Goal: Obtain resource: Obtain resource

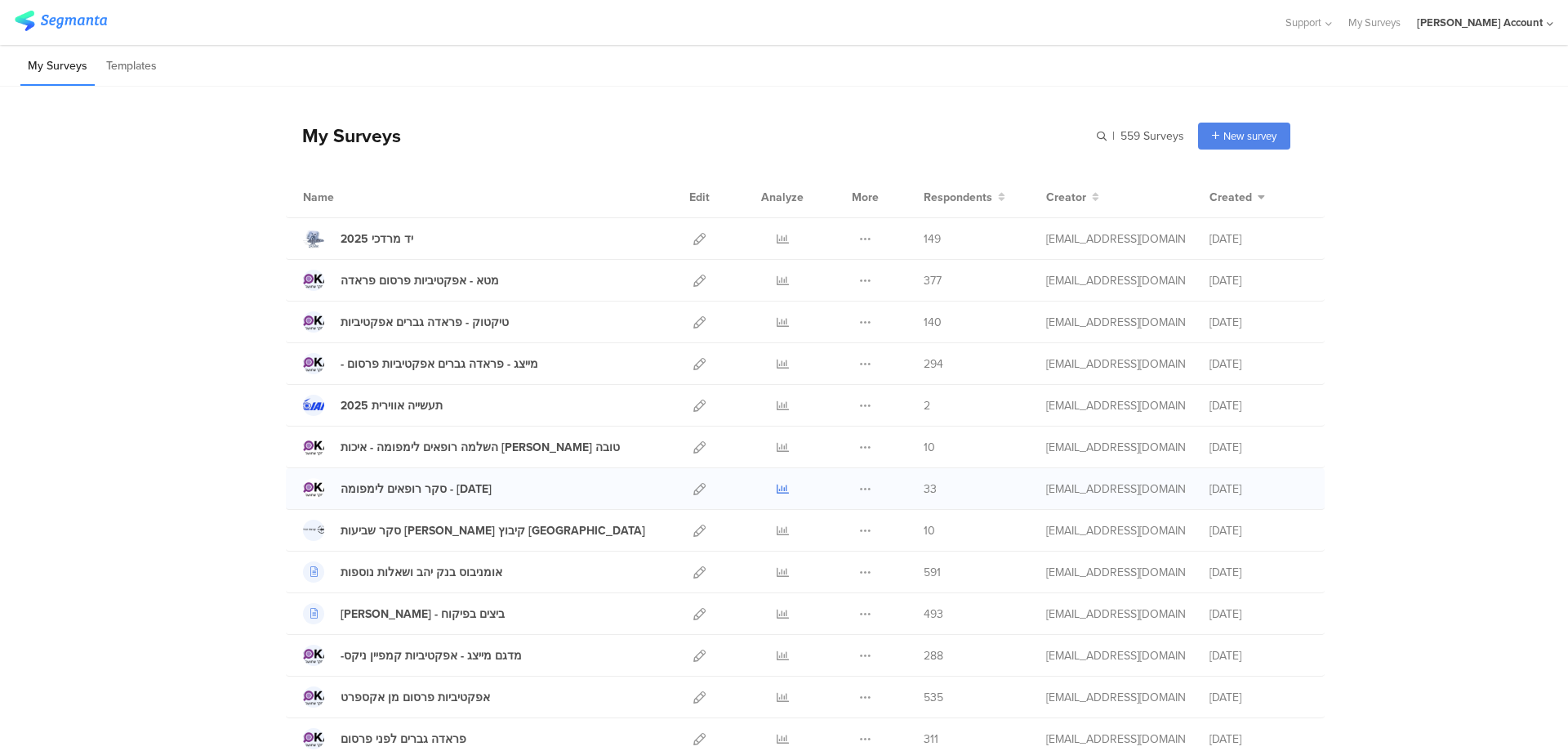
click at [777, 489] on icon at bounding box center [783, 489] width 12 height 12
click at [767, 483] on div at bounding box center [782, 489] width 49 height 41
click at [777, 485] on icon at bounding box center [783, 489] width 12 height 12
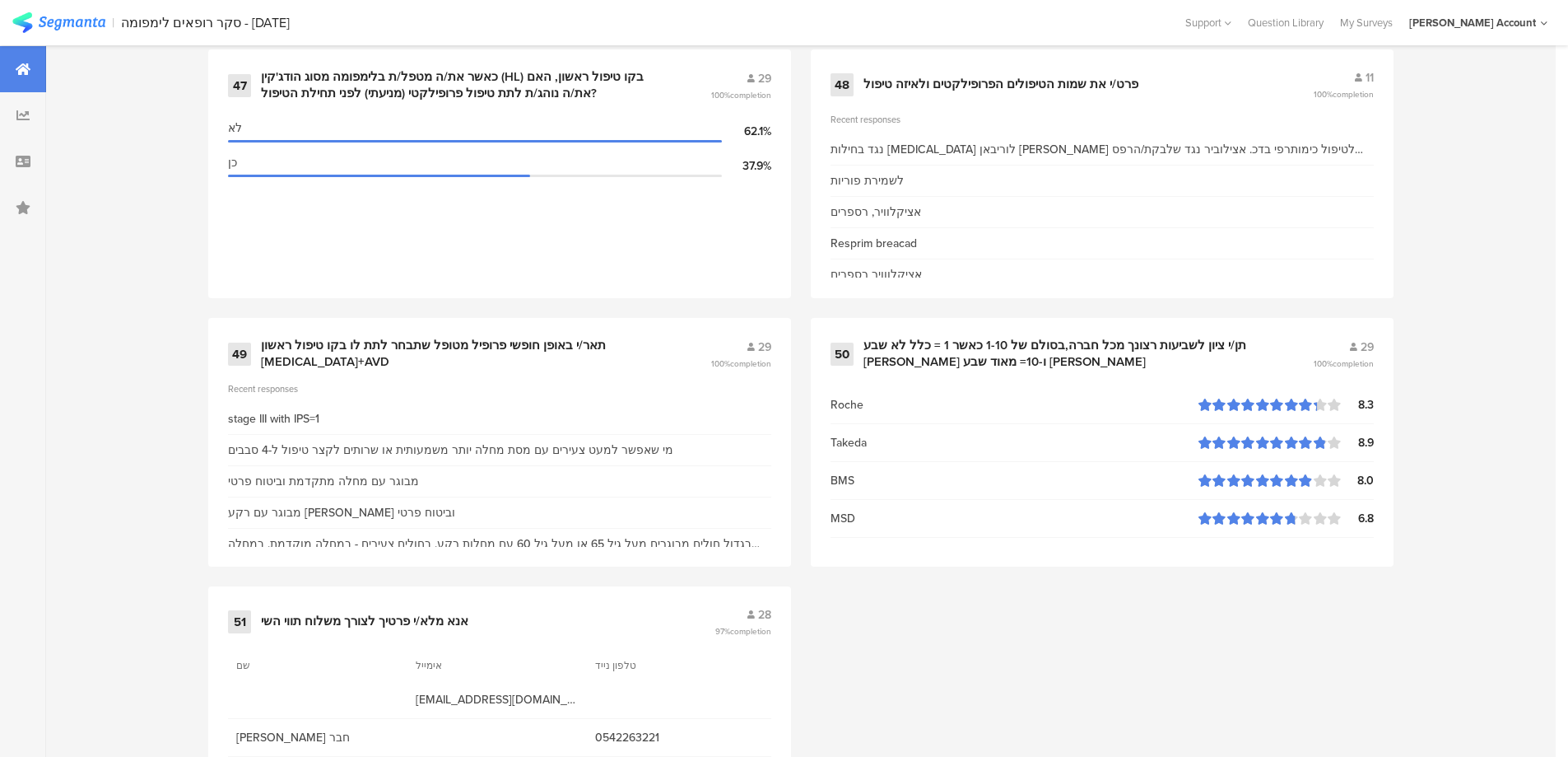
scroll to position [7029, 0]
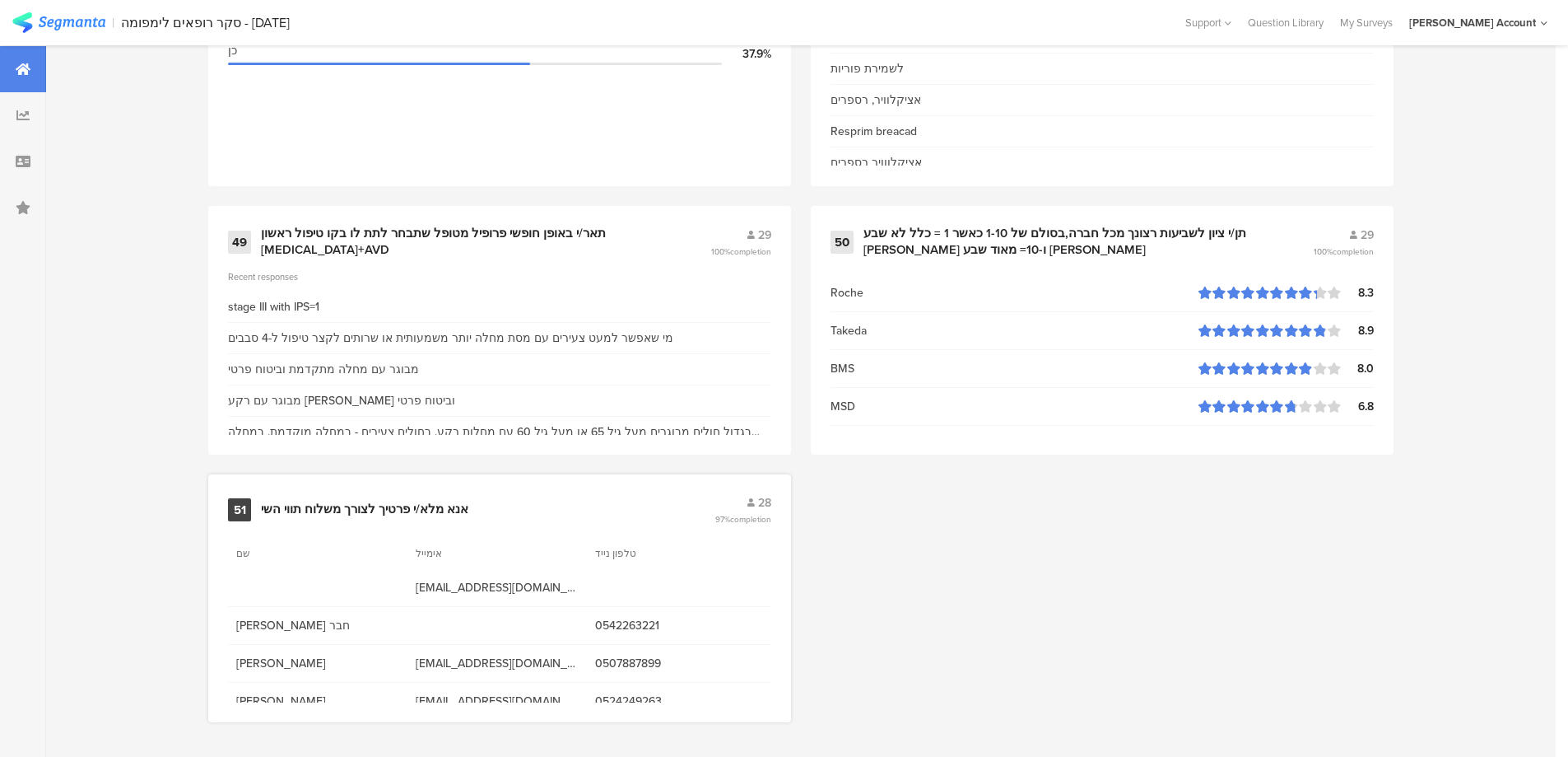
click at [425, 512] on div "אנא מלא/י פרטיך לצורך משלוח תווי השי" at bounding box center [364, 510] width 207 height 16
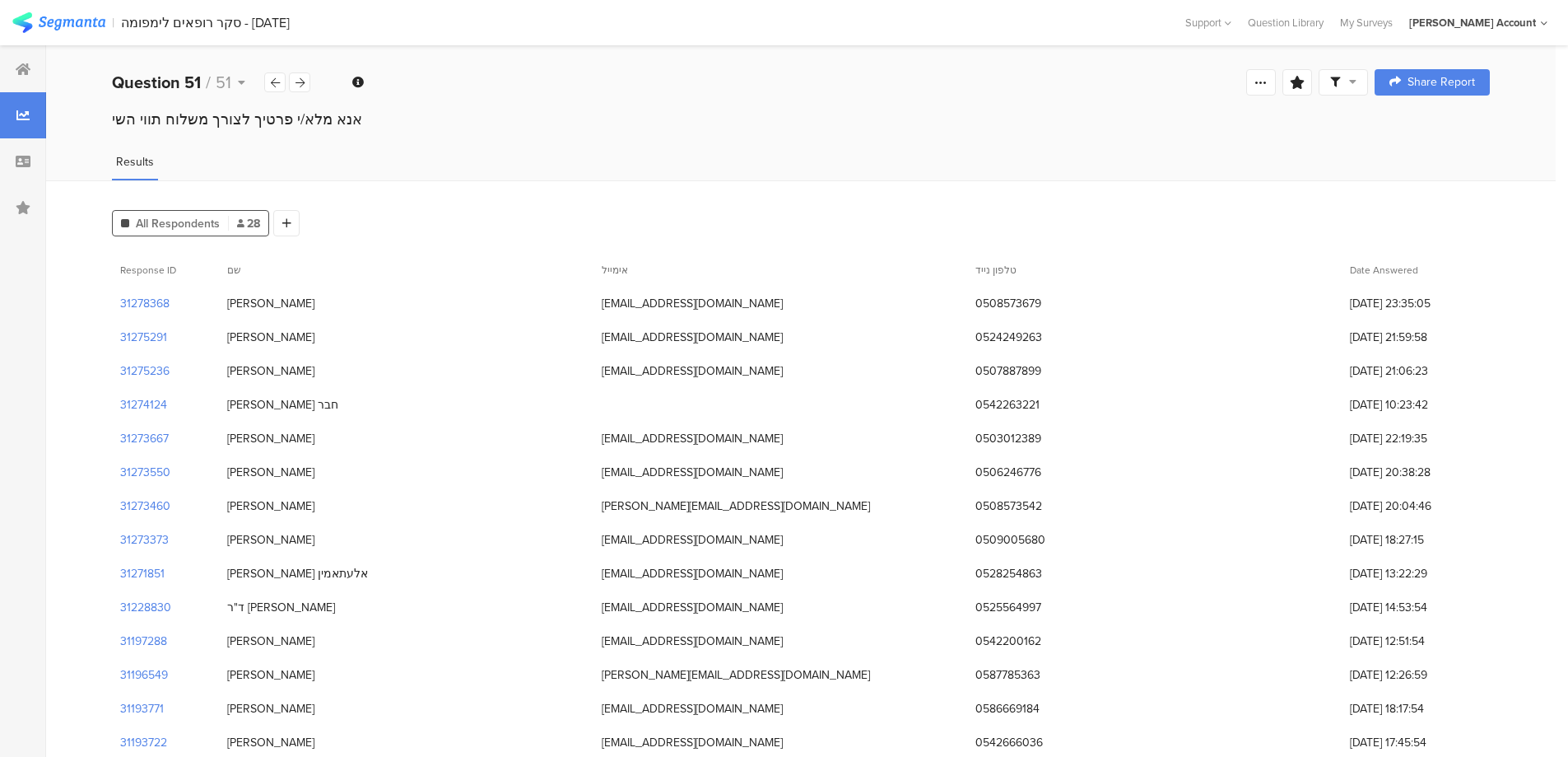
click at [260, 309] on div "נטע גולדשמידט" at bounding box center [270, 303] width 87 height 17
click at [16, 69] on icon at bounding box center [22, 68] width 15 height 13
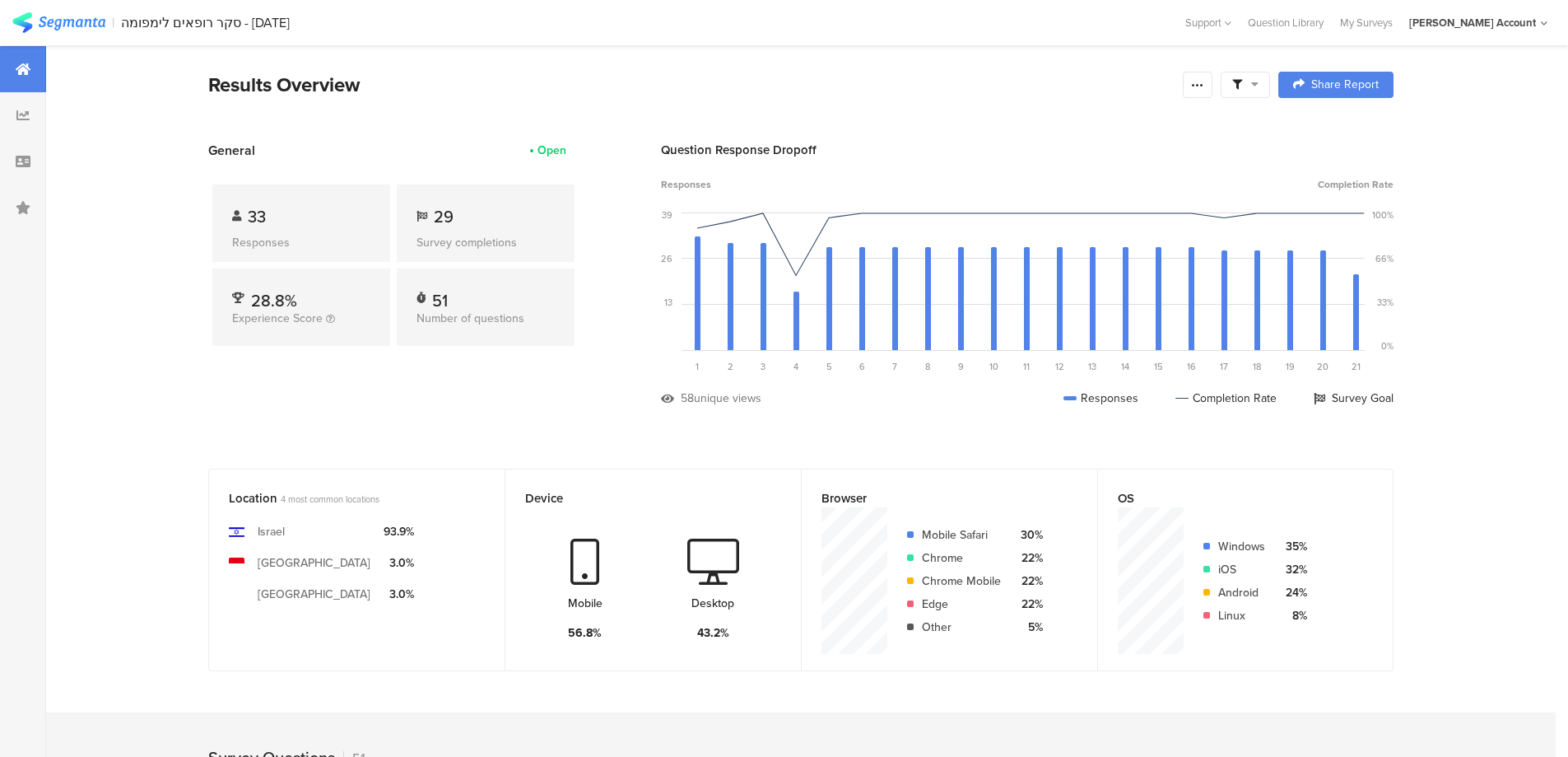
click at [1251, 79] on span at bounding box center [1245, 84] width 26 height 15
click at [1330, 127] on span at bounding box center [1329, 131] width 25 height 13
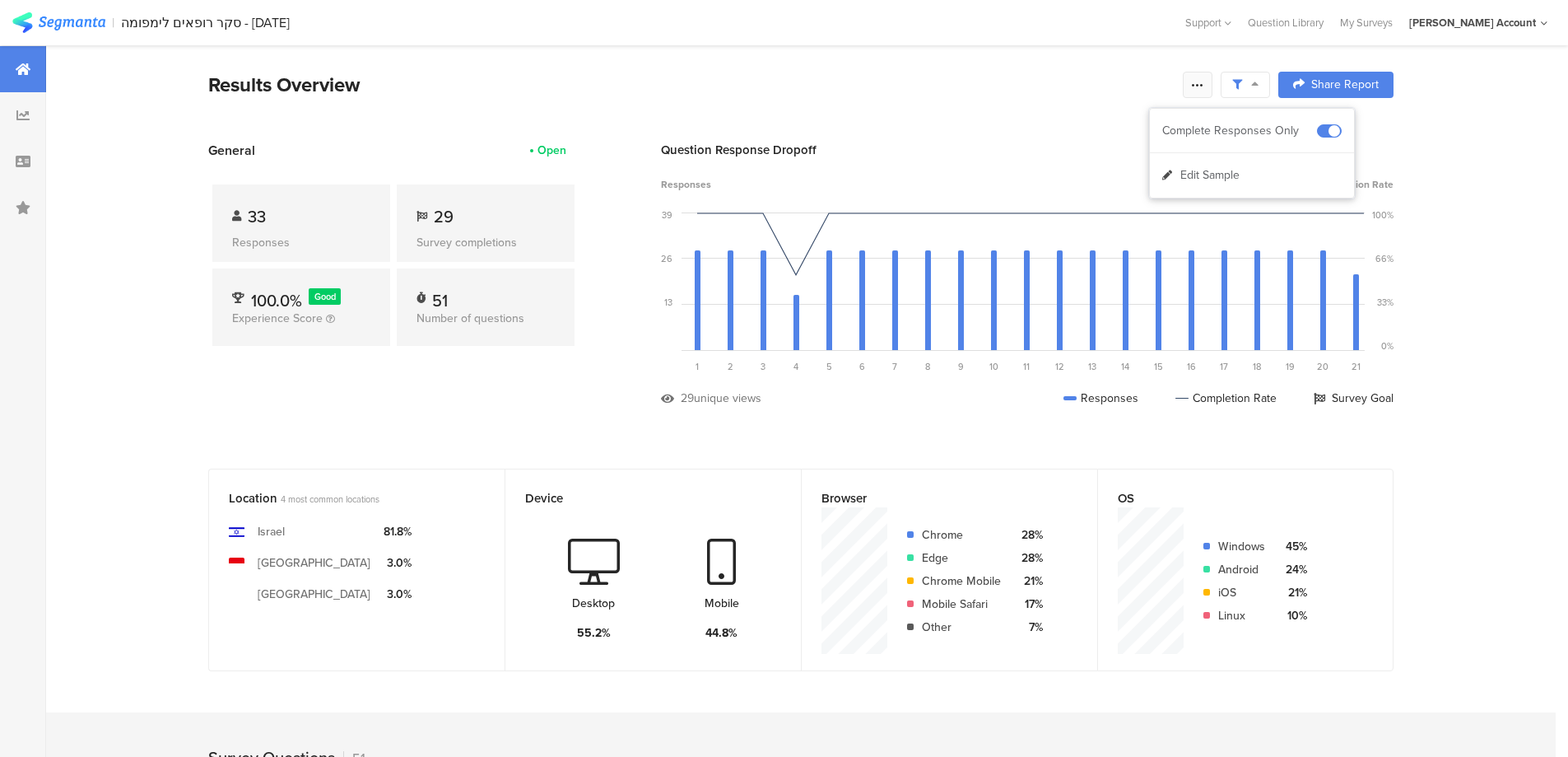
click at [1204, 79] on icon at bounding box center [1197, 84] width 13 height 13
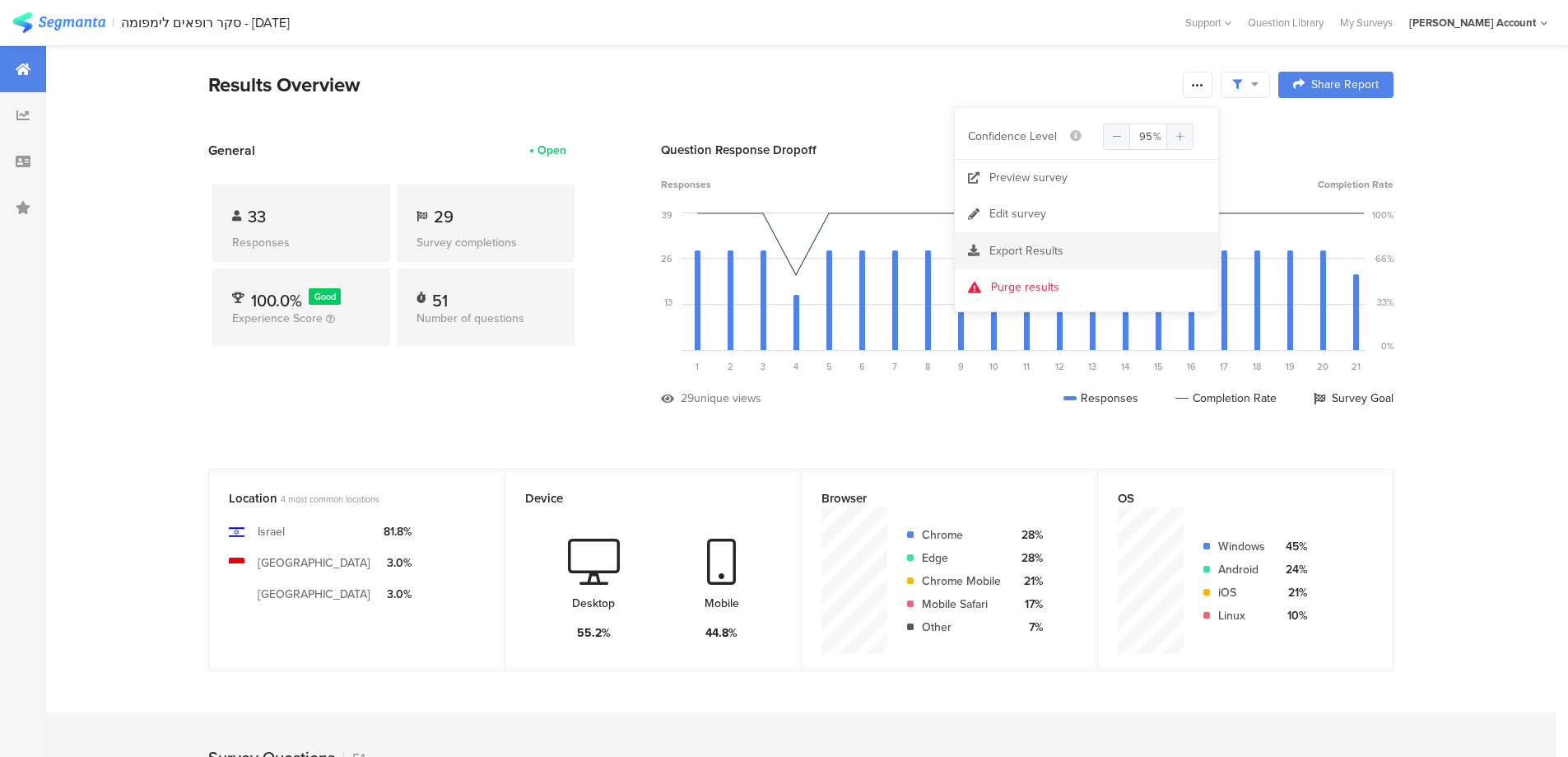
click at [1040, 243] on span "Export Results" at bounding box center [1026, 251] width 74 height 17
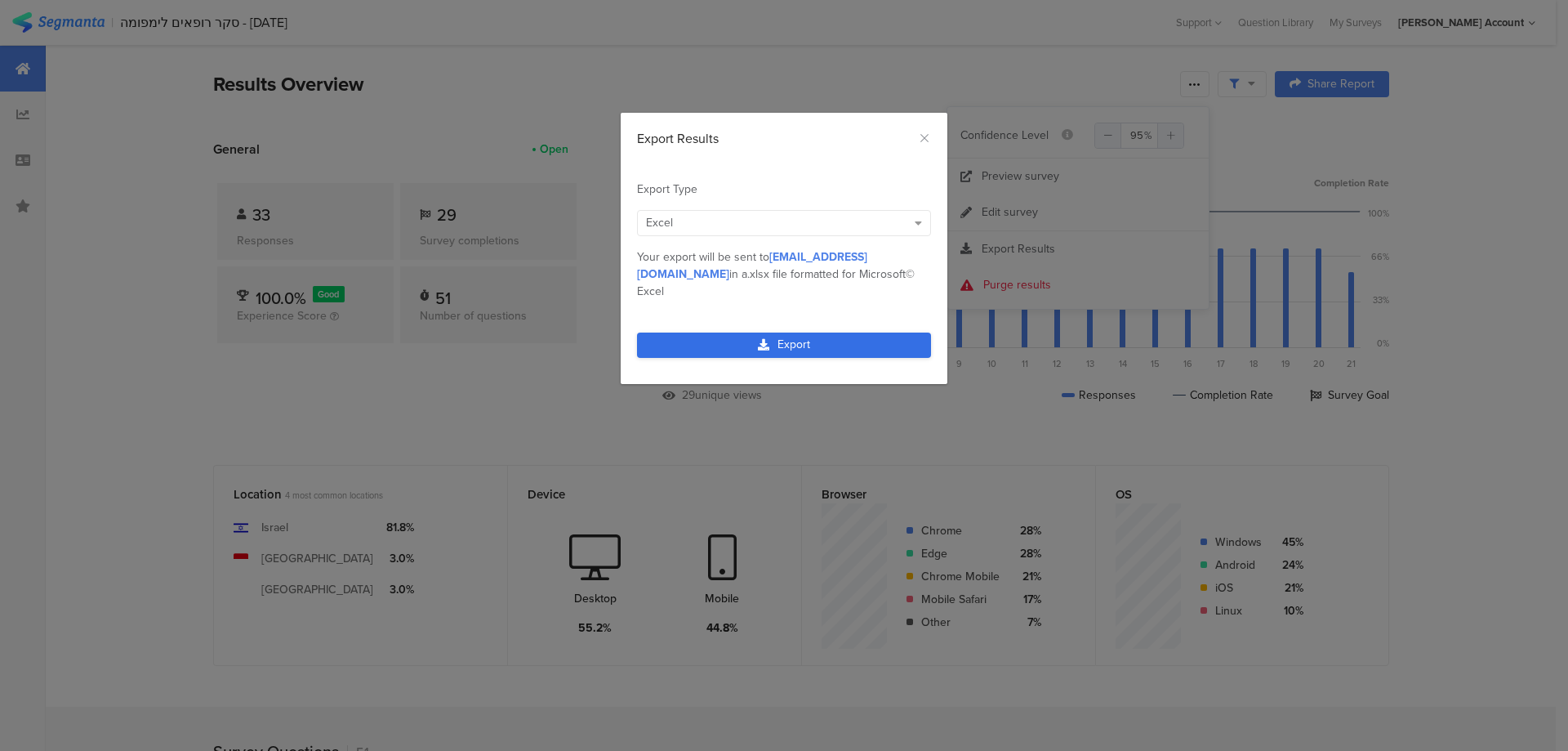
click at [759, 339] on icon "dialog" at bounding box center [763, 345] width 12 height 12
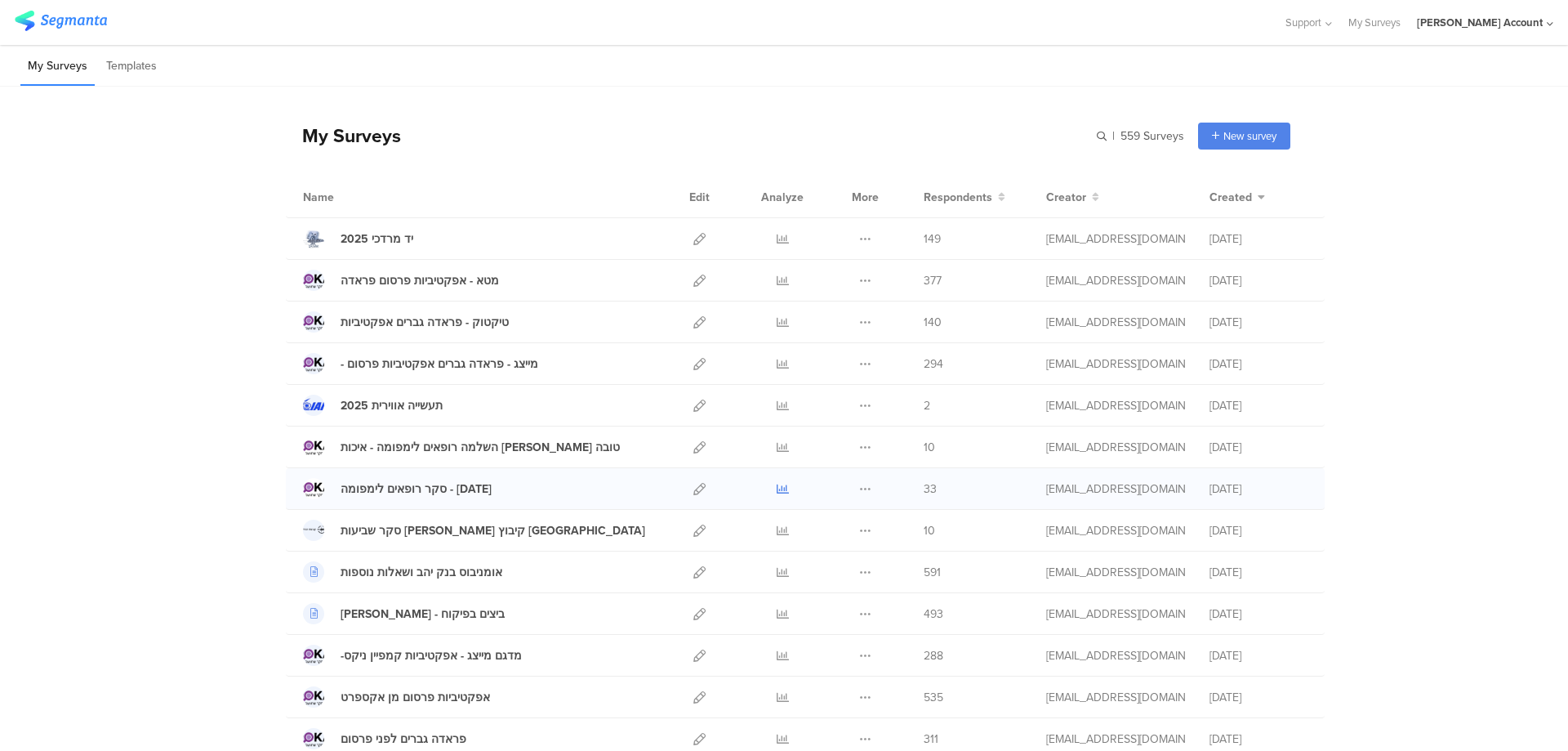
click at [777, 488] on icon at bounding box center [783, 489] width 12 height 12
